Goal: Communication & Community: Ask a question

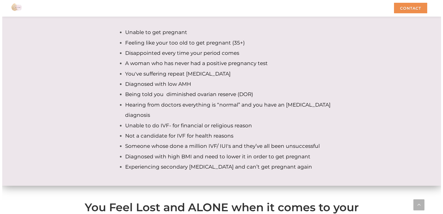
scroll to position [1884, 0]
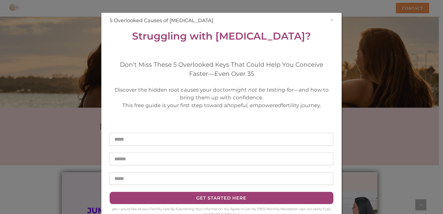
drag, startPoint x: 439, startPoint y: 38, endPoint x: 443, endPoint y: 194, distance: 155.9
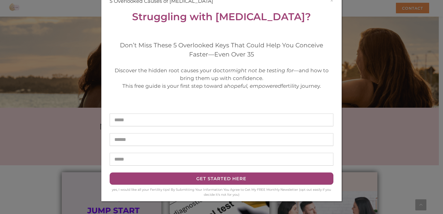
scroll to position [0, 0]
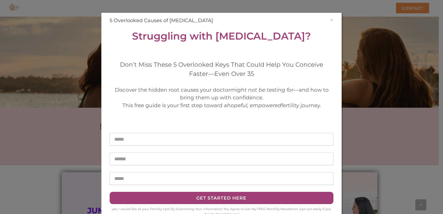
click at [330, 16] on div "× 5 Overlooked Causes of [MEDICAL_DATA] Struggling with [MEDICAL_DATA]? Don’t M…" at bounding box center [221, 117] width 240 height 208
click at [330, 20] on button "×" at bounding box center [331, 20] width 3 height 6
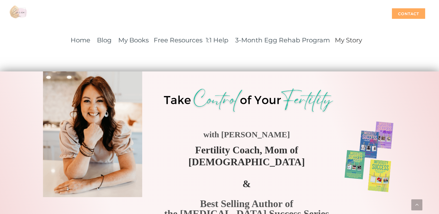
click at [400, 8] on div "Contact" at bounding box center [408, 13] width 33 height 11
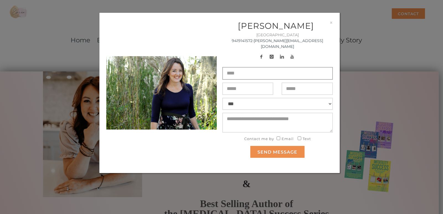
click at [244, 70] on input "text" at bounding box center [277, 73] width 110 height 13
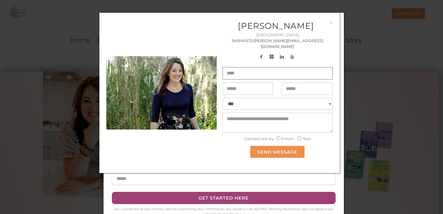
type input "**********"
click at [235, 122] on textarea at bounding box center [277, 123] width 110 height 20
click at [233, 115] on textarea at bounding box center [277, 123] width 110 height 20
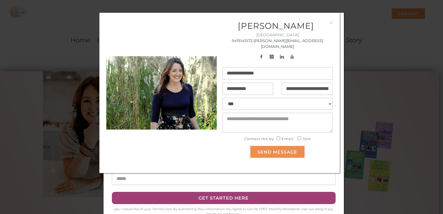
click at [230, 113] on textarea at bounding box center [277, 123] width 110 height 20
drag, startPoint x: 248, startPoint y: 117, endPoint x: 265, endPoint y: 117, distance: 17.2
click at [259, 117] on textarea at bounding box center [277, 123] width 110 height 20
drag, startPoint x: 266, startPoint y: 117, endPoint x: 277, endPoint y: 116, distance: 11.4
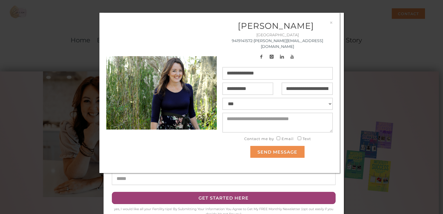
click at [275, 116] on textarea at bounding box center [277, 123] width 110 height 20
click at [297, 113] on textarea at bounding box center [277, 123] width 110 height 20
click at [235, 118] on textarea at bounding box center [277, 123] width 110 height 20
click at [234, 117] on textarea at bounding box center [277, 123] width 110 height 20
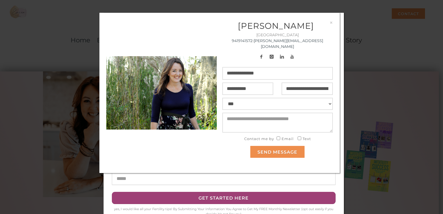
click at [234, 117] on textarea at bounding box center [277, 123] width 110 height 20
click at [304, 98] on select "**********" at bounding box center [277, 104] width 110 height 12
click at [222, 98] on select "**********" at bounding box center [277, 104] width 110 height 12
click at [254, 118] on textarea at bounding box center [277, 123] width 110 height 20
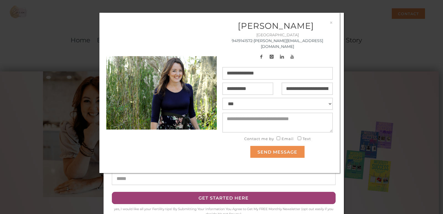
click at [254, 118] on textarea at bounding box center [277, 123] width 110 height 20
drag, startPoint x: 265, startPoint y: 117, endPoint x: 270, endPoint y: 118, distance: 4.5
click at [267, 117] on textarea at bounding box center [277, 123] width 110 height 20
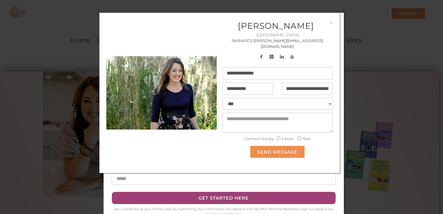
drag, startPoint x: 270, startPoint y: 118, endPoint x: 280, endPoint y: 116, distance: 9.9
click at [278, 117] on textarea at bounding box center [277, 123] width 110 height 20
click at [298, 40] on link "[PERSON_NAME][EMAIL_ADDRESS][DOMAIN_NAME]" at bounding box center [288, 43] width 69 height 11
click at [268, 119] on textarea at bounding box center [277, 123] width 110 height 20
